Goal: Task Accomplishment & Management: Use online tool/utility

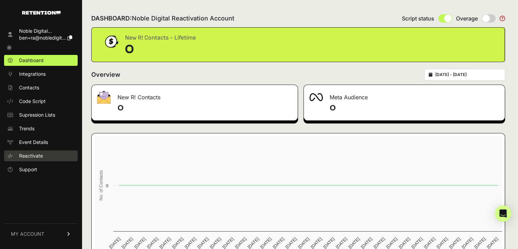
click at [48, 153] on link "Reactivate" at bounding box center [41, 155] width 74 height 11
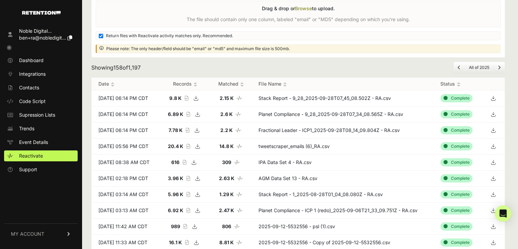
scroll to position [102, 0]
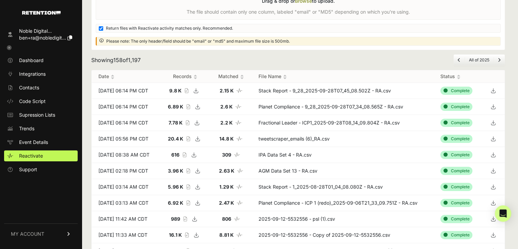
click at [202, 138] on icon at bounding box center [198, 139] width 10 height 10
click at [202, 121] on icon at bounding box center [197, 123] width 10 height 10
click at [202, 105] on icon at bounding box center [198, 107] width 10 height 10
drag, startPoint x: 473, startPoint y: 51, endPoint x: 455, endPoint y: 51, distance: 17.7
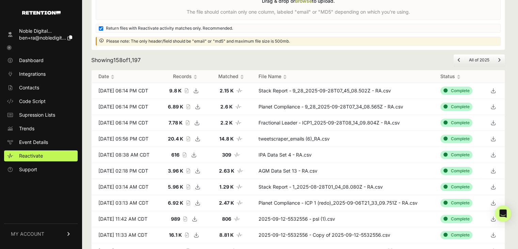
click at [201, 91] on icon at bounding box center [196, 91] width 10 height 10
click at [0, 0] on input "file" at bounding box center [0, 0] width 0 height 0
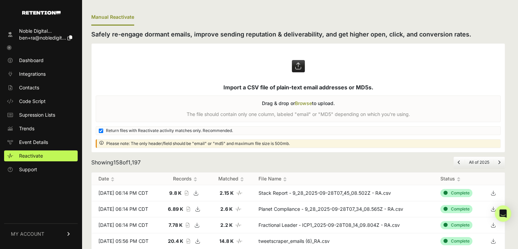
scroll to position [0, 0]
